Goal: Information Seeking & Learning: Learn about a topic

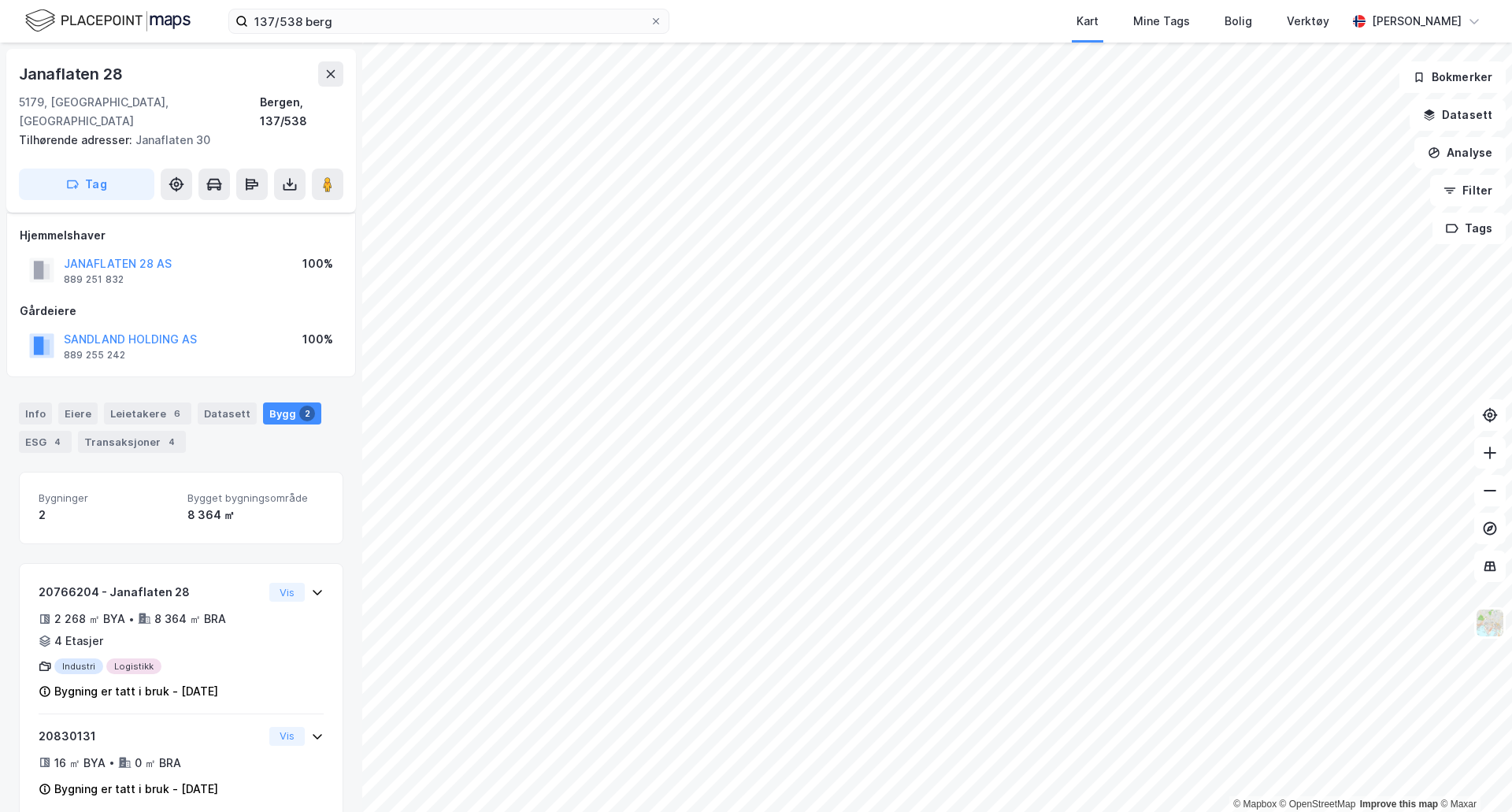
scroll to position [7, 0]
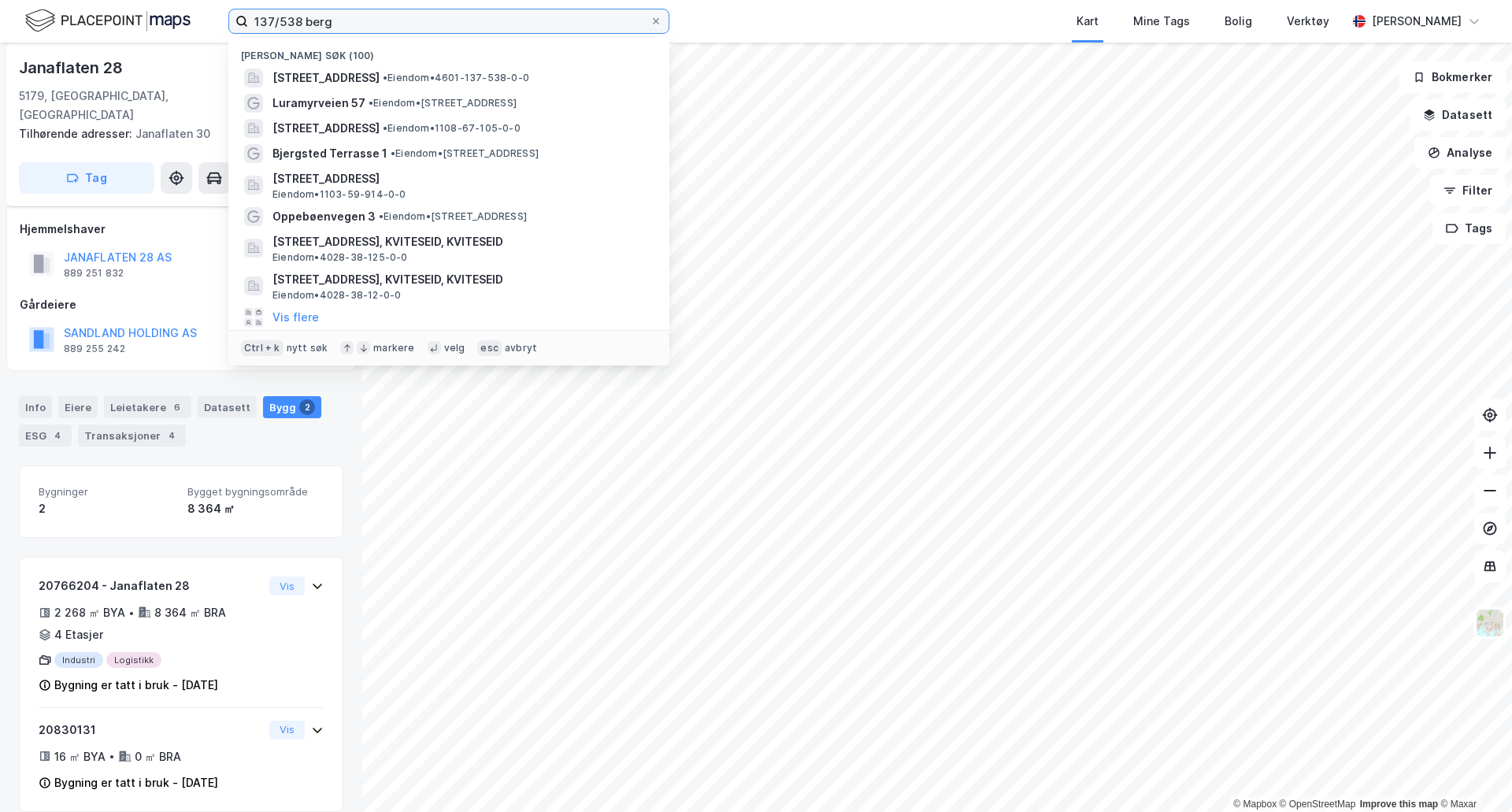
click at [414, 31] on input "137/538 berg" at bounding box center [449, 21] width 401 height 24
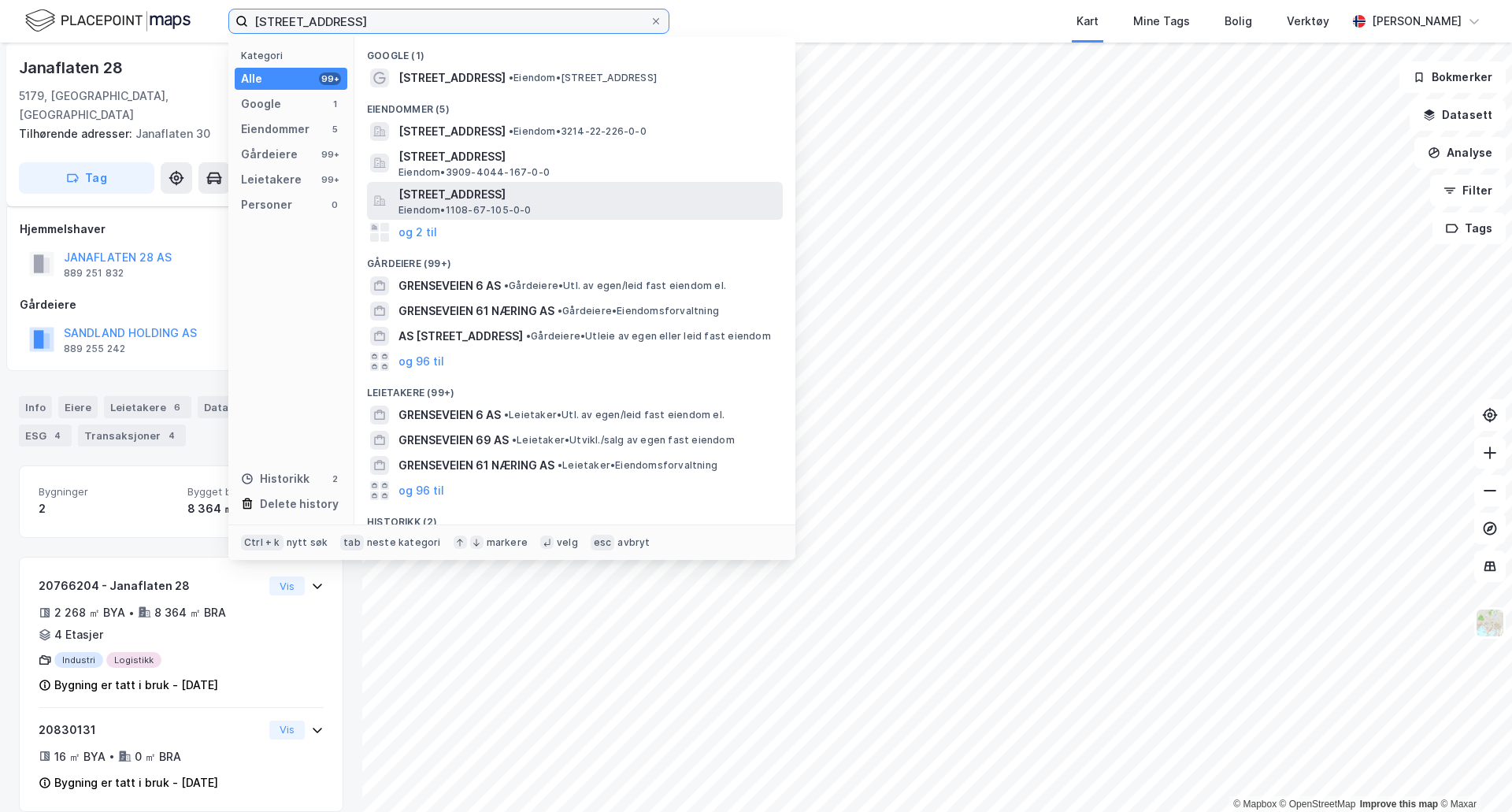
type input "[STREET_ADDRESS]"
click at [473, 210] on span "Eiendom • 1108-67-105-0-0" at bounding box center [464, 209] width 133 height 12
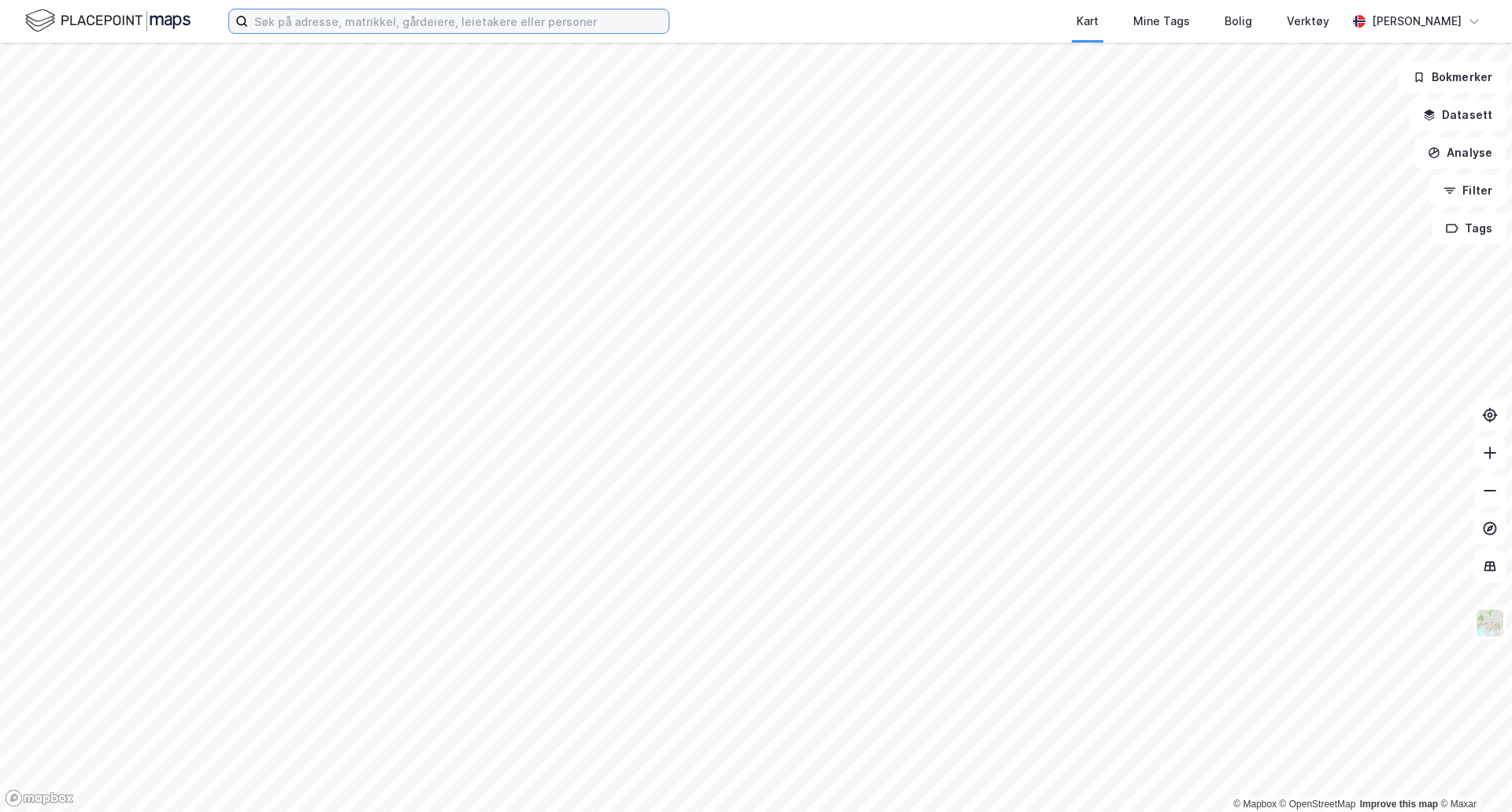
click at [511, 24] on input at bounding box center [458, 21] width 420 height 24
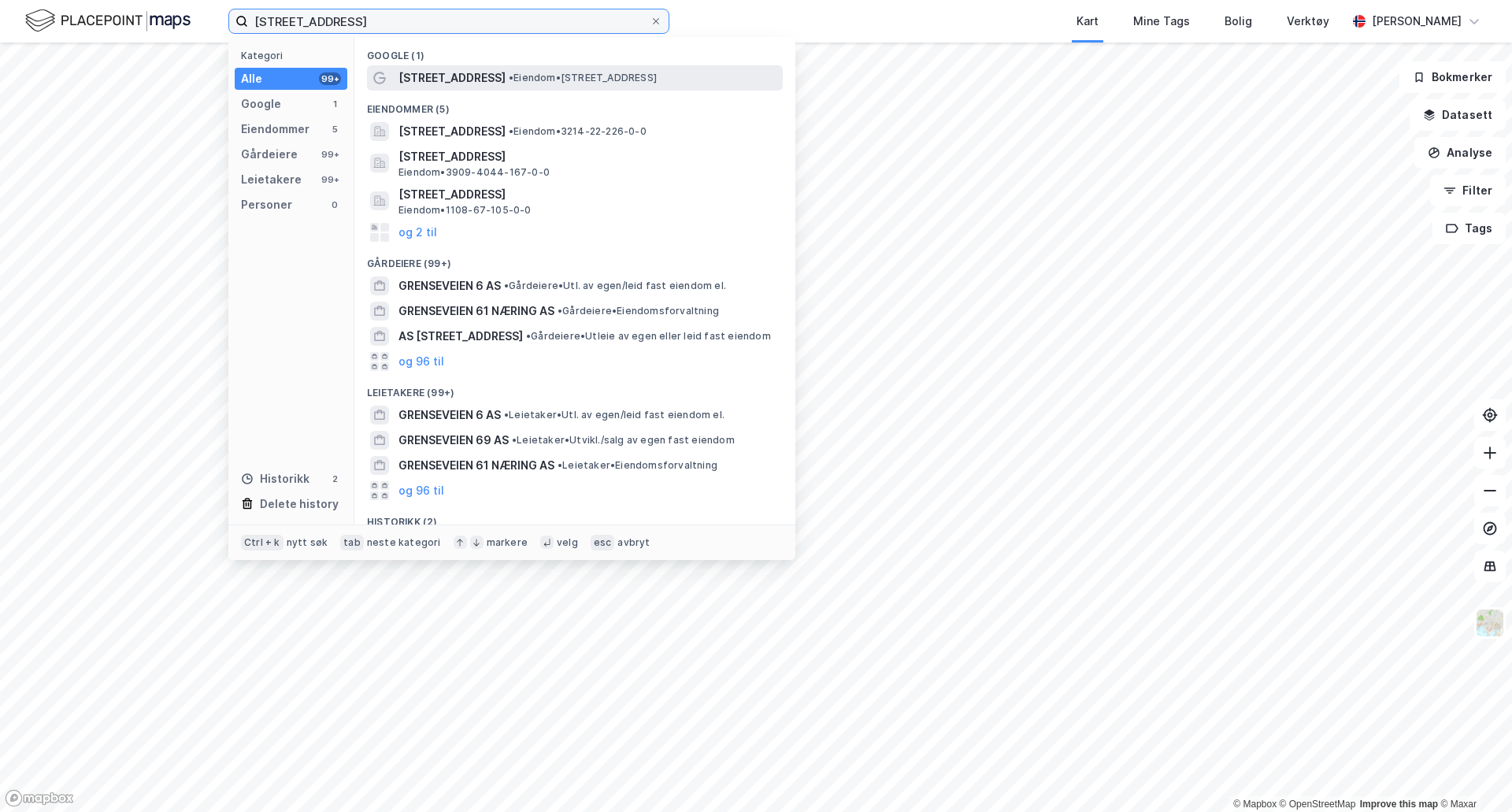
type input "[STREET_ADDRESS]"
click at [501, 85] on div "[STREET_ADDRESS] • Eiendom • [STREET_ADDRESS]" at bounding box center [588, 78] width 381 height 19
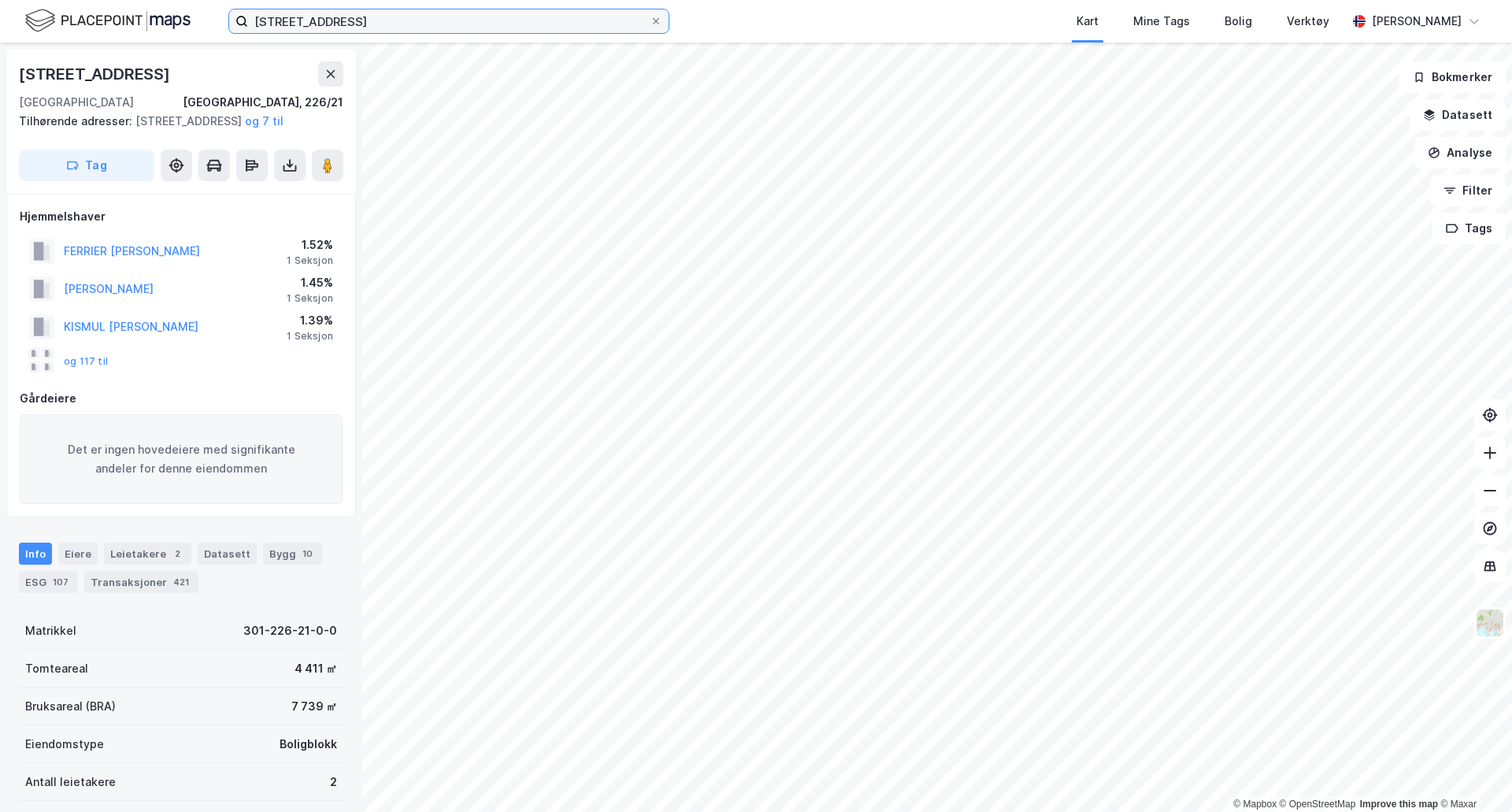
click at [420, 21] on input "[STREET_ADDRESS]" at bounding box center [449, 21] width 401 height 24
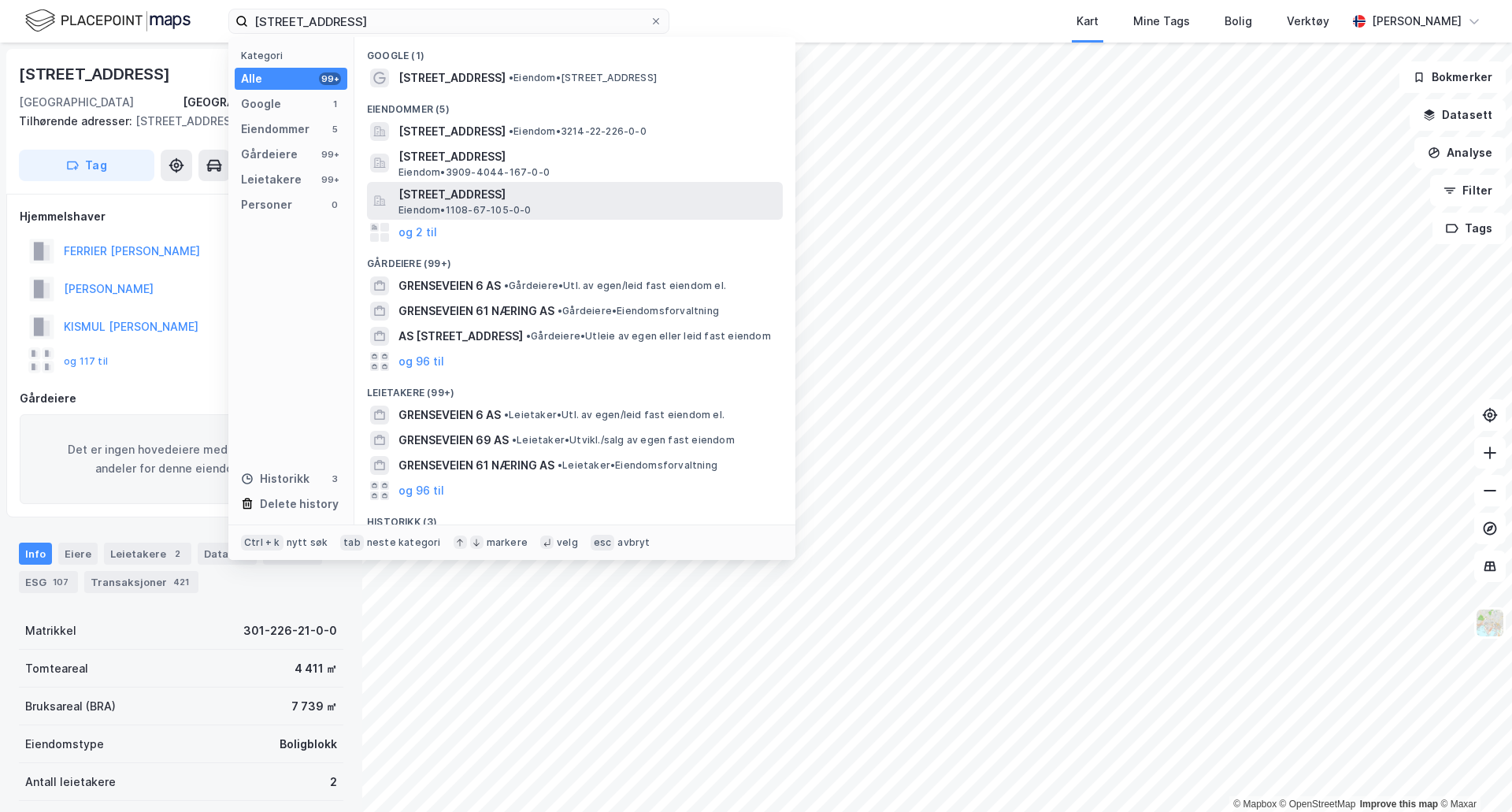
click at [438, 192] on span "[STREET_ADDRESS]" at bounding box center [587, 195] width 378 height 19
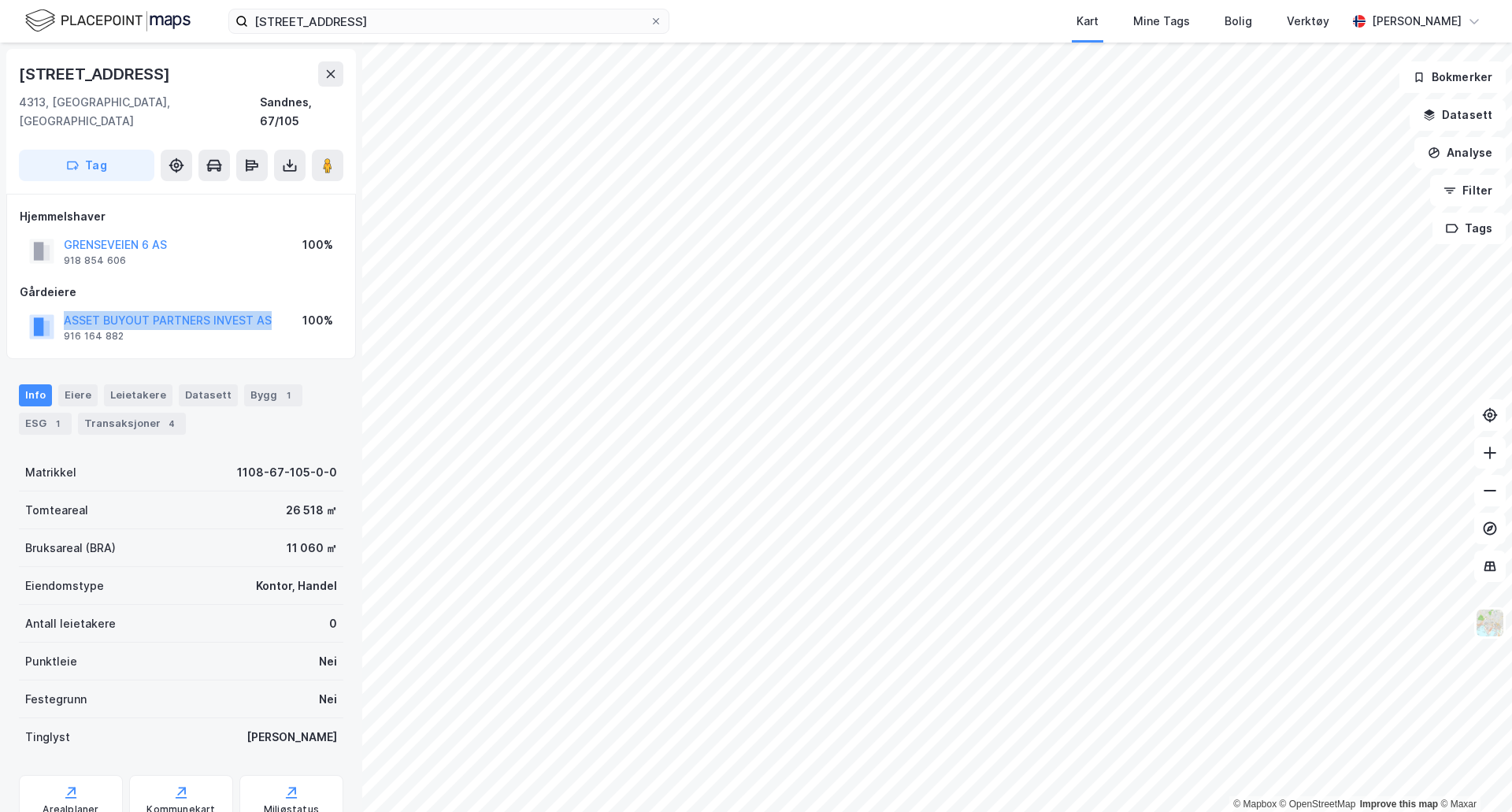
drag, startPoint x: 281, startPoint y: 299, endPoint x: 60, endPoint y: 301, distance: 221.0
click at [60, 308] on div "ASSET BUYOUT PARTNERS INVEST AS 916 164 882 100%" at bounding box center [181, 327] width 323 height 38
click at [122, 413] on div "Transaksjoner 4" at bounding box center [132, 424] width 108 height 22
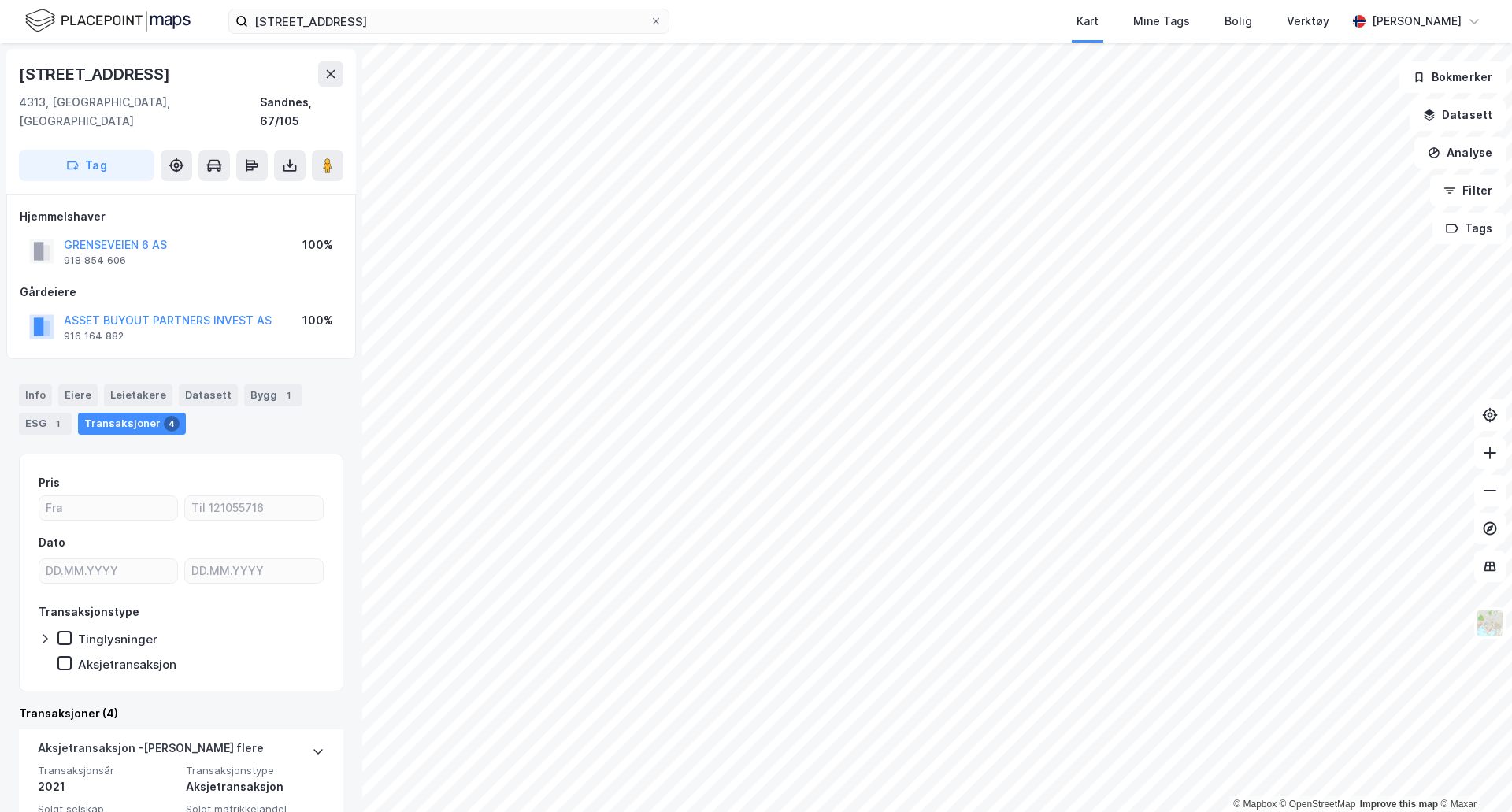
scroll to position [187, 0]
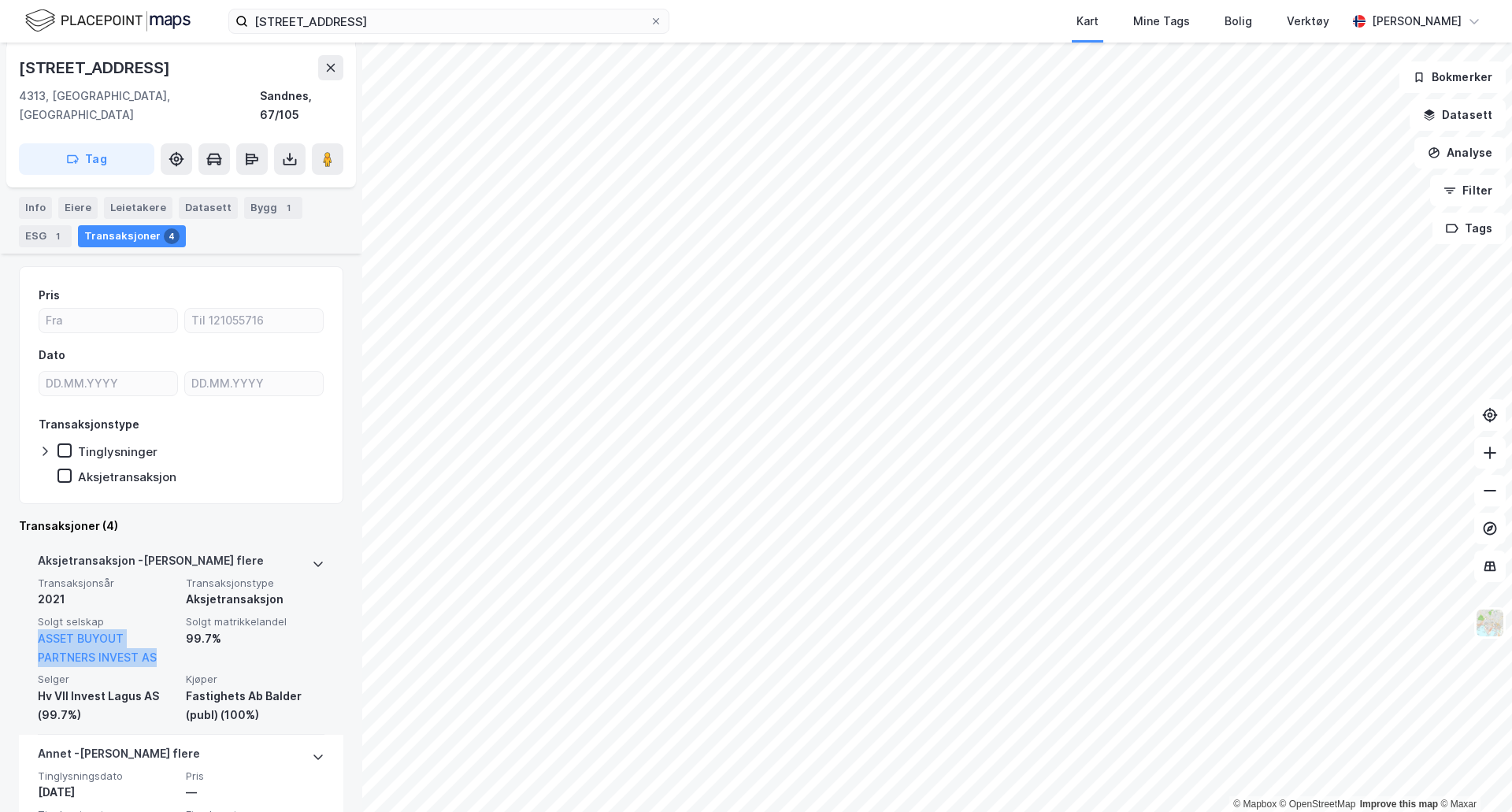
drag, startPoint x: 161, startPoint y: 641, endPoint x: 36, endPoint y: 627, distance: 125.8
click at [36, 627] on div "Aksjetransaksjon - Gjelder flere Transaksjonsår 2021 Transaksjonstype Aksjetran…" at bounding box center [181, 638] width 324 height 193
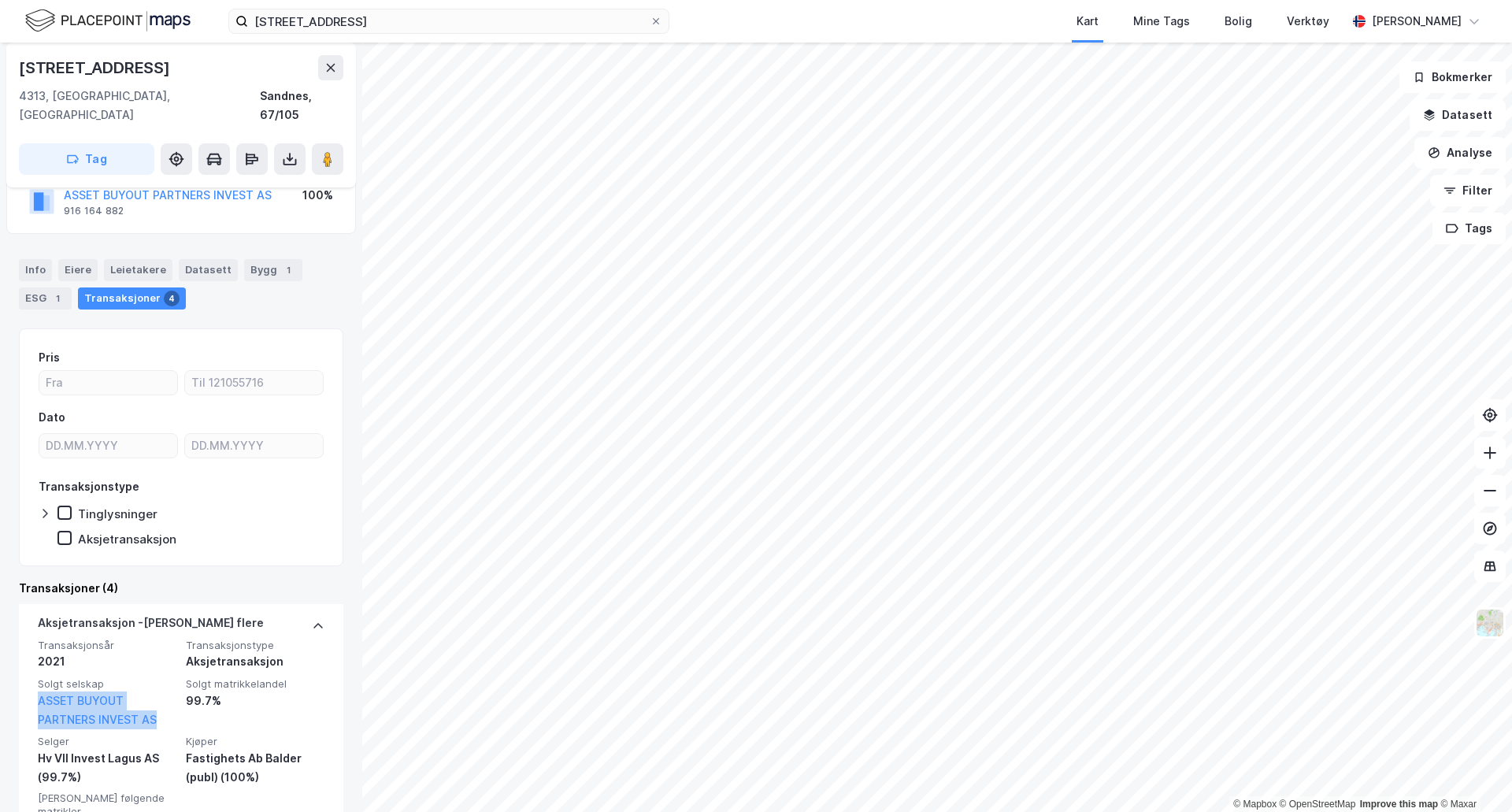
scroll to position [124, 0]
click at [307, 409] on div at bounding box center [254, 418] width 139 height 19
